Goal: Transaction & Acquisition: Book appointment/travel/reservation

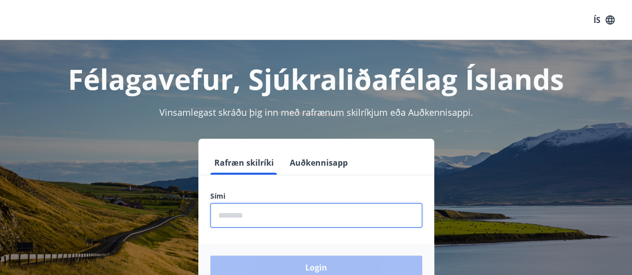
click at [230, 213] on input "phone" at bounding box center [316, 215] width 212 height 24
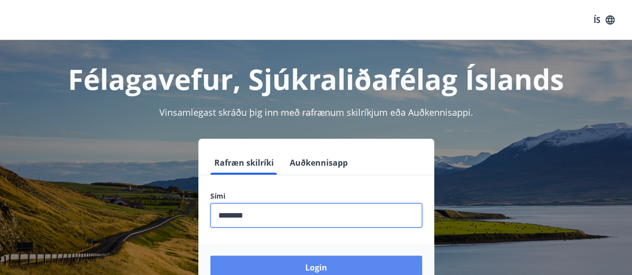
type input "********"
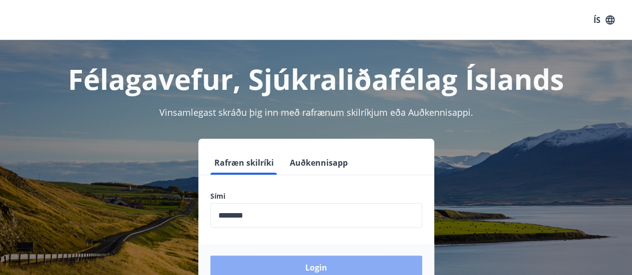
click at [313, 268] on button "Login" at bounding box center [316, 268] width 212 height 24
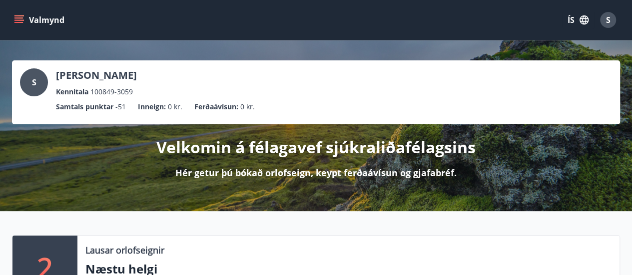
scroll to position [67, 0]
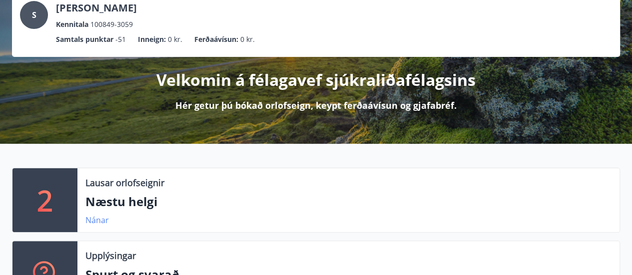
click at [99, 219] on link "Nánar" at bounding box center [96, 220] width 23 height 11
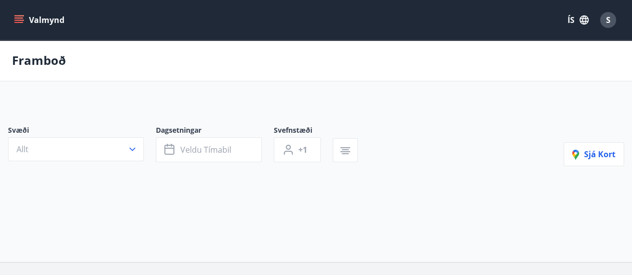
type input "*"
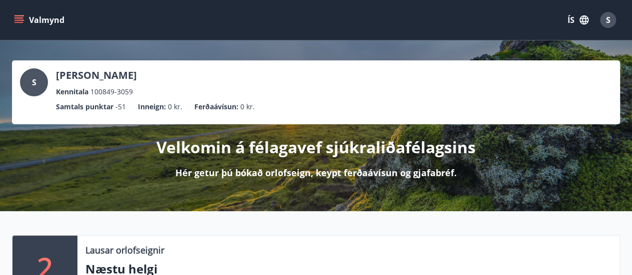
click at [21, 19] on icon "menu" at bounding box center [19, 19] width 11 height 1
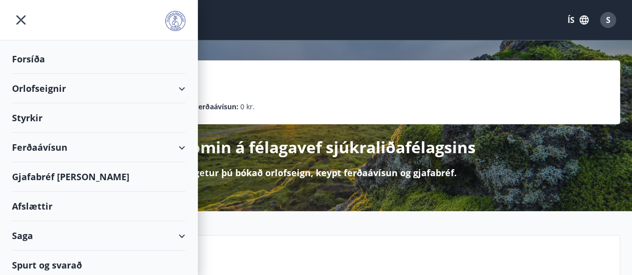
click at [40, 87] on div "Orlofseignir" at bounding box center [98, 88] width 173 height 29
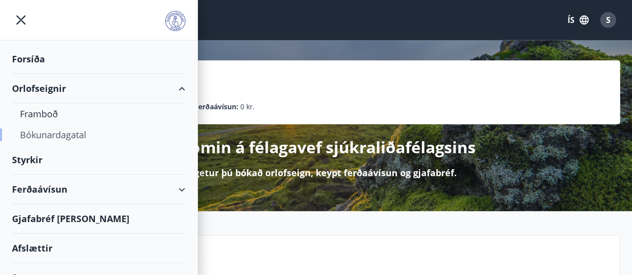
click at [54, 136] on div "Bókunardagatal" at bounding box center [98, 134] width 157 height 21
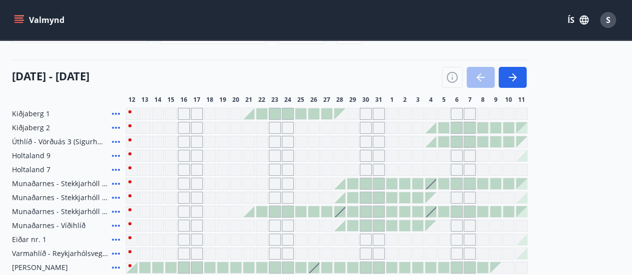
scroll to position [102, 0]
click at [514, 75] on icon "button" at bounding box center [513, 77] width 12 height 12
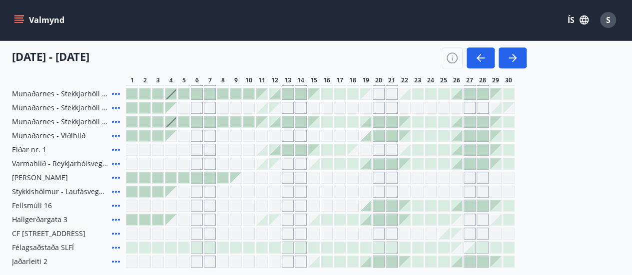
scroll to position [191, 0]
click at [613, 146] on div "Kiðjaberg 1 Kiðjaberg 2 Úthlíð - Vörðuás 3 (Sigurhæð) Holtaland 9 Holtaland 7 M…" at bounding box center [316, 143] width 608 height 250
click at [511, 56] on icon "button" at bounding box center [513, 58] width 12 height 12
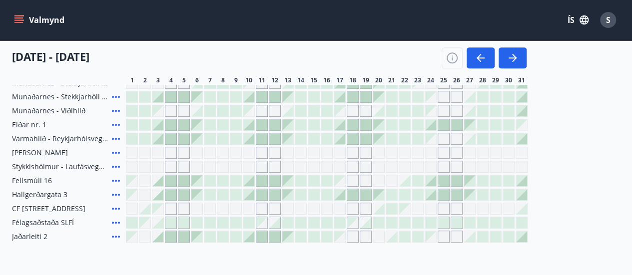
scroll to position [217, 0]
click at [198, 179] on div at bounding box center [196, 179] width 11 height 11
click at [201, 186] on div "Kiðjaberg 1 Kiðjaberg 2 Úthlíð - Vörðuás 3 (Sigurhæð) Holtaland 9 Holtaland 7 M…" at bounding box center [316, 117] width 608 height 250
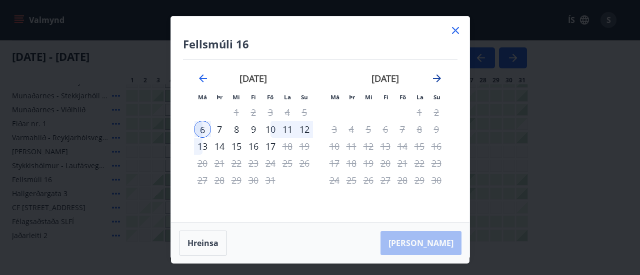
click at [434, 76] on icon "Move forward to switch to the next month." at bounding box center [437, 78] width 12 height 12
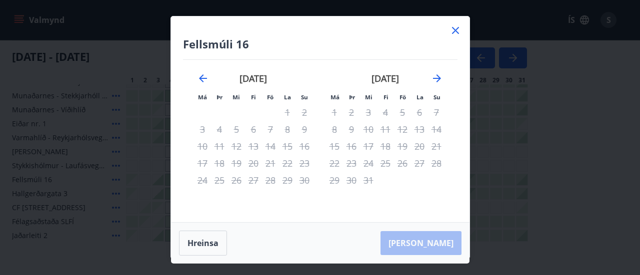
click at [454, 26] on icon at bounding box center [455, 30] width 12 height 12
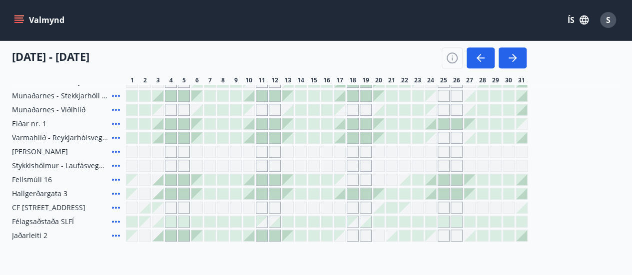
click at [342, 138] on div at bounding box center [339, 137] width 11 height 11
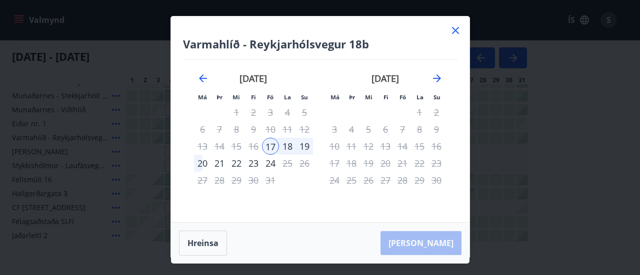
click at [457, 30] on icon at bounding box center [455, 30] width 12 height 12
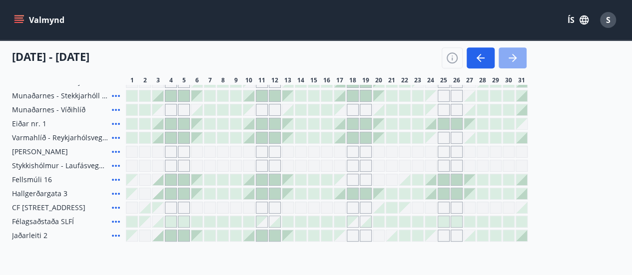
click at [512, 57] on icon "button" at bounding box center [513, 58] width 12 height 12
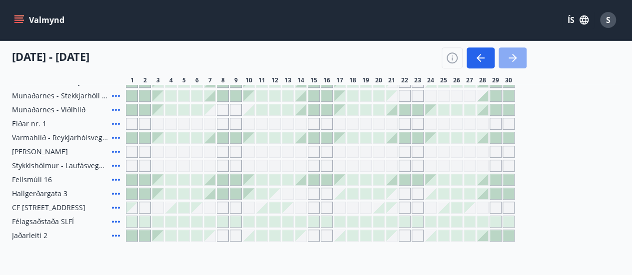
click at [512, 57] on icon "button" at bounding box center [513, 58] width 12 height 12
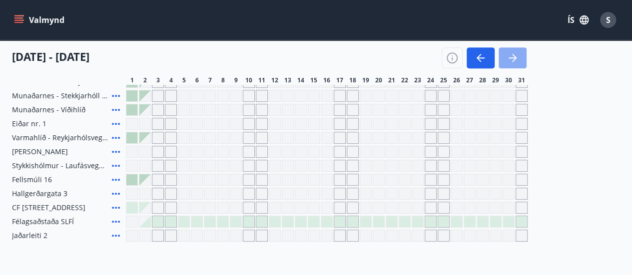
click at [511, 55] on icon "button" at bounding box center [513, 58] width 12 height 12
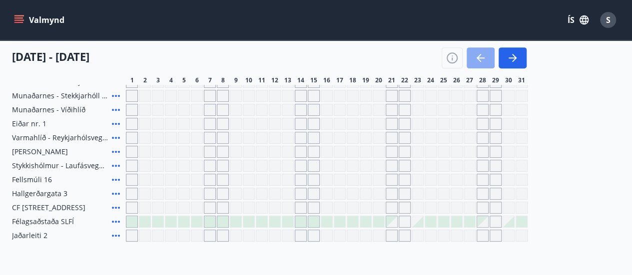
click at [480, 58] on icon "button" at bounding box center [481, 57] width 8 height 1
click at [480, 59] on icon "button" at bounding box center [481, 58] width 12 height 12
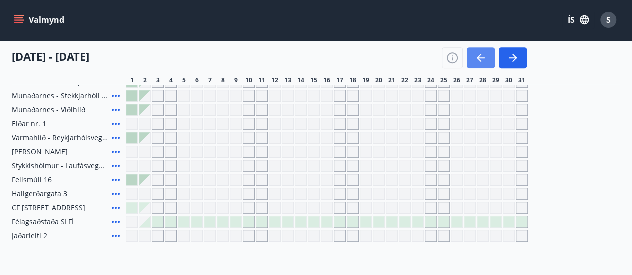
click at [479, 60] on icon "button" at bounding box center [479, 58] width 4 height 8
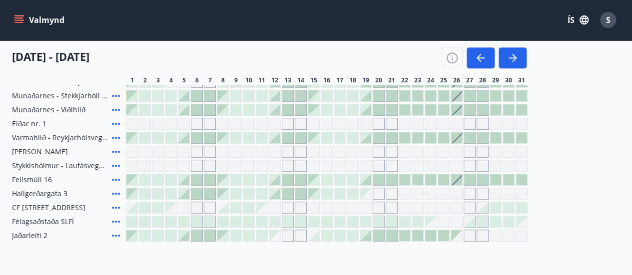
click at [461, 242] on div "Bókunardagatal Svæði Allt Dagsetningar Veldu tímabil Svefnstæði +1 01 desember …" at bounding box center [316, 52] width 632 height 459
click at [460, 235] on div "Gráir dagar eru ekki bókanlegir" at bounding box center [456, 235] width 11 height 11
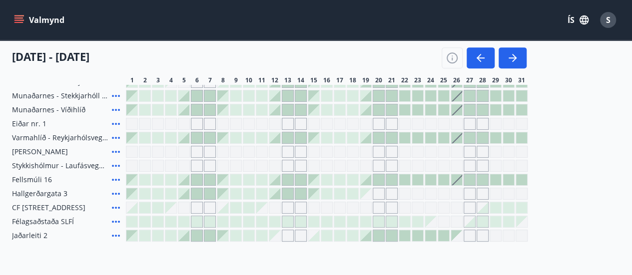
click at [460, 235] on div "Gráir dagar eru ekki bókanlegir" at bounding box center [456, 235] width 11 height 11
click at [278, 237] on div "Gráir dagar eru ekki bókanlegir" at bounding box center [274, 235] width 11 height 11
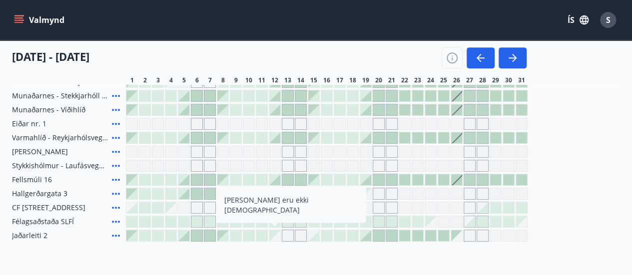
click at [601, 138] on div "Kiðjaberg 1 Kiðjaberg 2 Úthlíð - Vörðuás 3 (Sigurhæð) Holtaland 9 Holtaland 7 M…" at bounding box center [316, 117] width 608 height 250
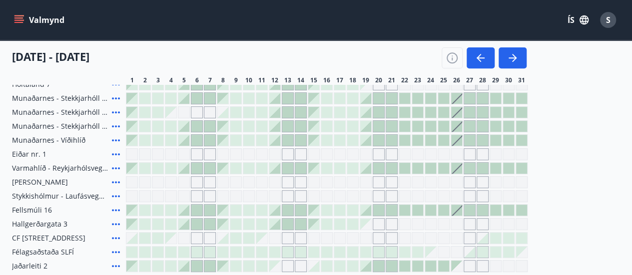
scroll to position [188, 0]
click at [404, 168] on div at bounding box center [404, 167] width 11 height 11
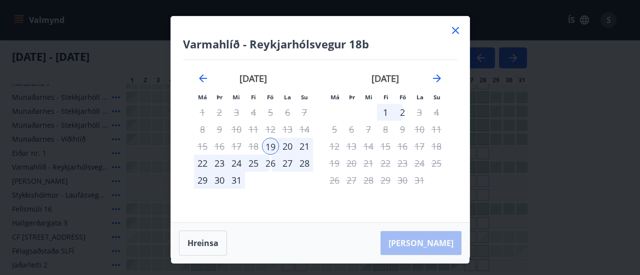
click at [290, 205] on div "desember 2025 1 2 3 4 5 6 7 8 9 10 11 12 13 14 15 16 17 18 19 20 21 22 23 24 25…" at bounding box center [253, 142] width 132 height 164
click at [455, 27] on icon at bounding box center [455, 30] width 12 height 12
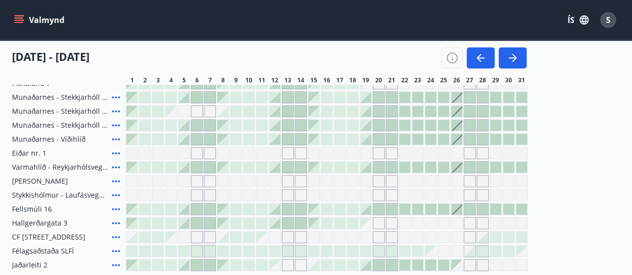
click at [455, 27] on div "Valmynd ÍS S" at bounding box center [316, 20] width 608 height 24
click at [368, 209] on div at bounding box center [365, 209] width 11 height 11
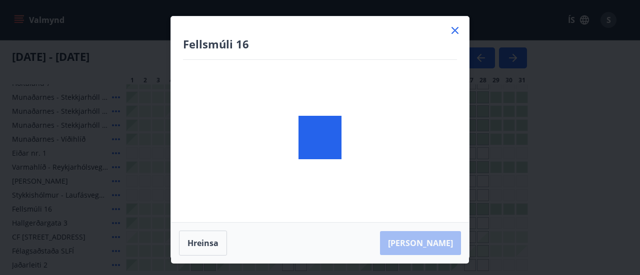
click at [368, 209] on body "Valmynd ÍS S Bókunardagatal Svæði Allt Dagsetningar Veldu tímabil Svefnstæði +1…" at bounding box center [320, 103] width 640 height 582
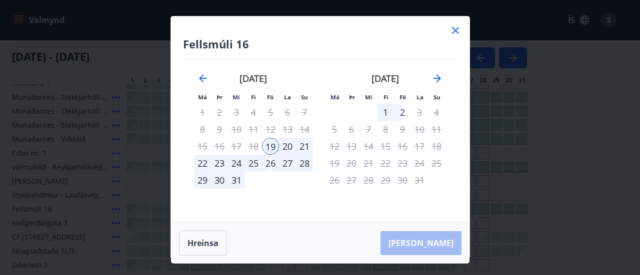
click at [454, 28] on icon at bounding box center [455, 30] width 7 height 7
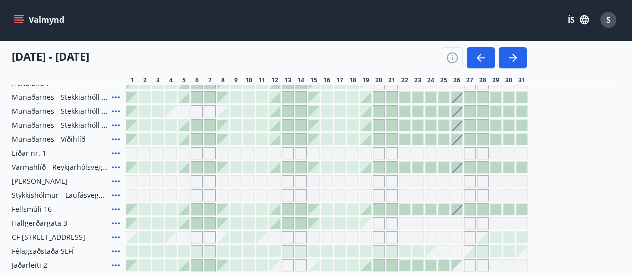
click at [454, 28] on div "Valmynd ÍS S" at bounding box center [316, 20] width 608 height 24
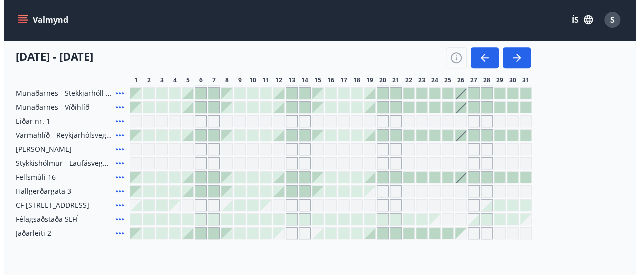
scroll to position [0, 0]
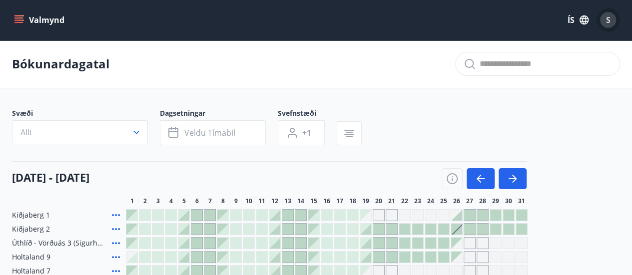
click at [608, 19] on span "S" at bounding box center [608, 19] width 4 height 11
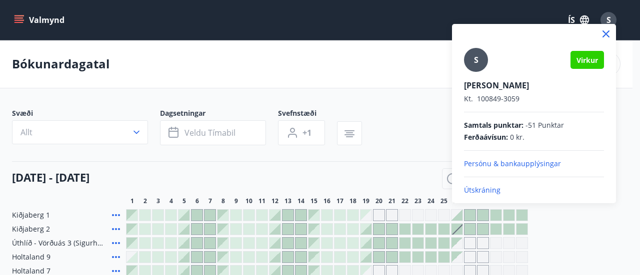
click at [485, 188] on p "Útskráning" at bounding box center [534, 190] width 140 height 10
